Goal: Check status: Check status

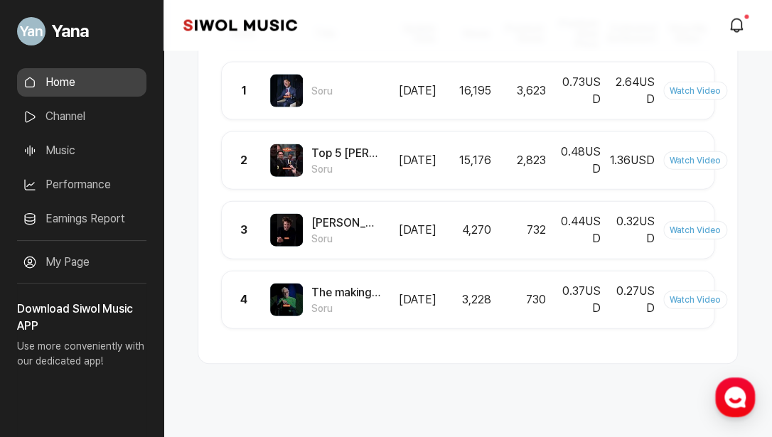
scroll to position [1067, 0]
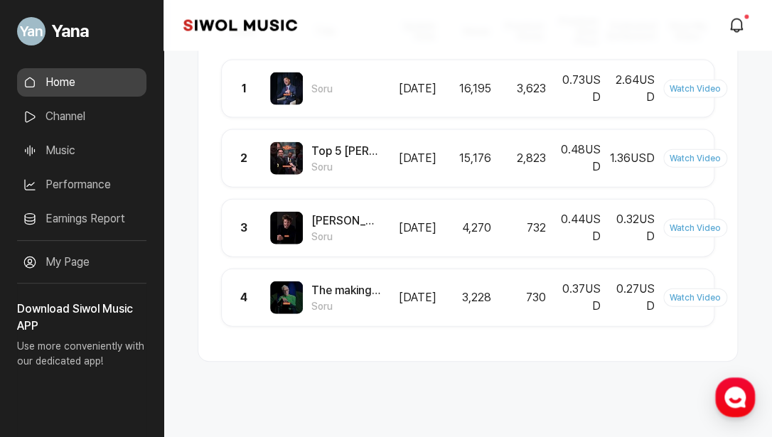
click at [68, 180] on link "Performance" at bounding box center [81, 185] width 129 height 28
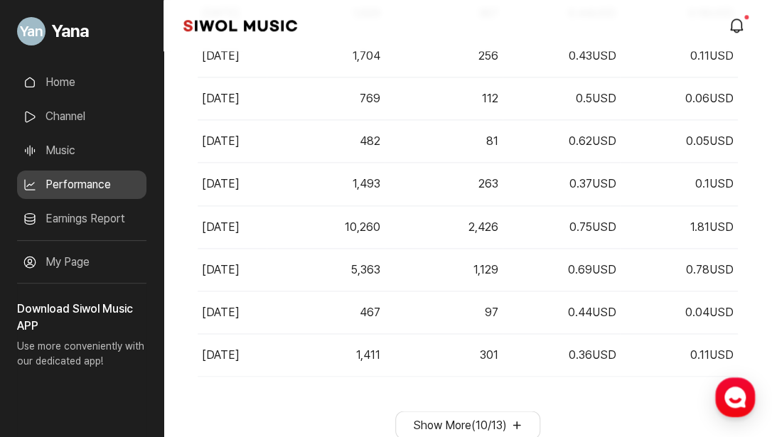
scroll to position [567, 0]
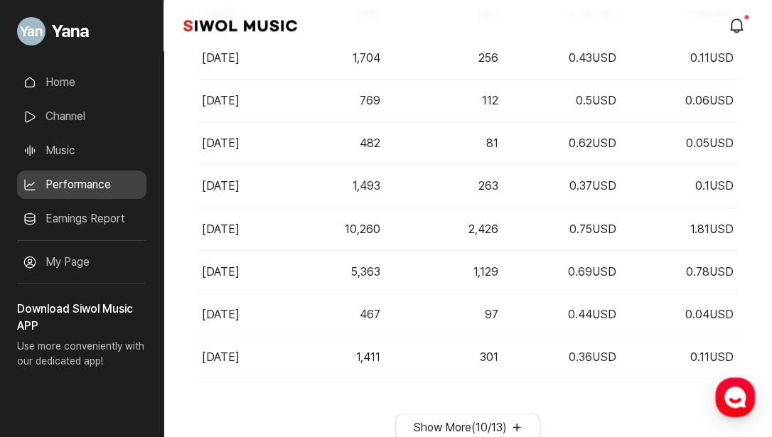
click at [73, 119] on link "Channel" at bounding box center [81, 116] width 129 height 28
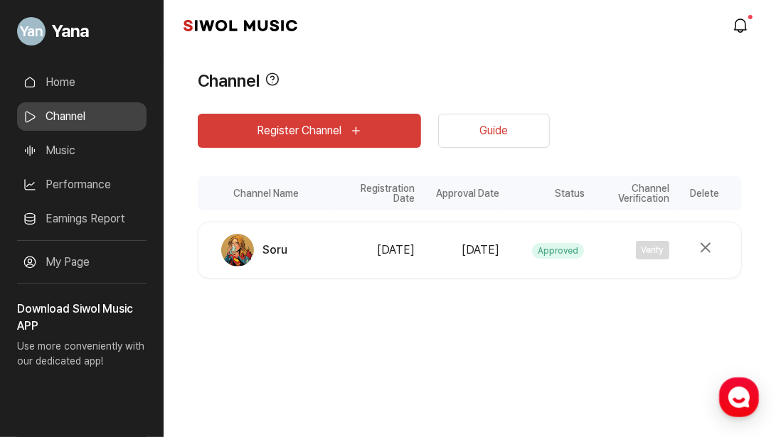
click at [68, 188] on link "Performance" at bounding box center [81, 185] width 129 height 28
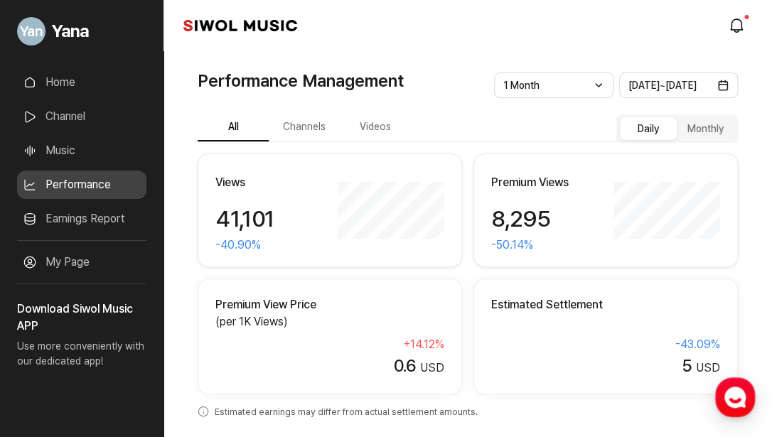
click at [356, 122] on button "Videos" at bounding box center [375, 128] width 71 height 28
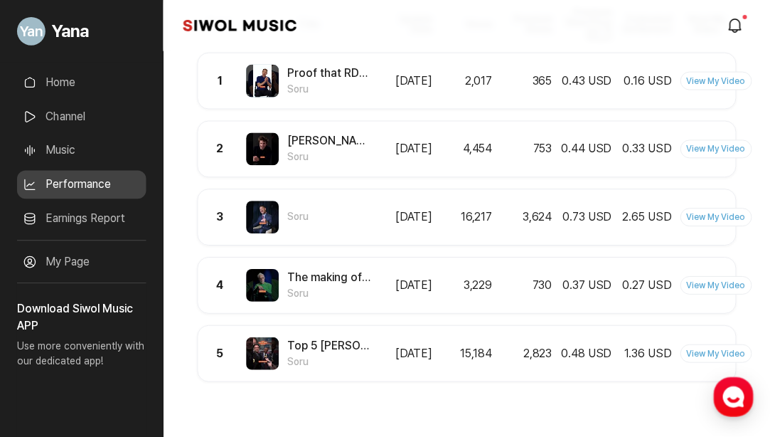
scroll to position [333, 0]
